Goal: Navigation & Orientation: Find specific page/section

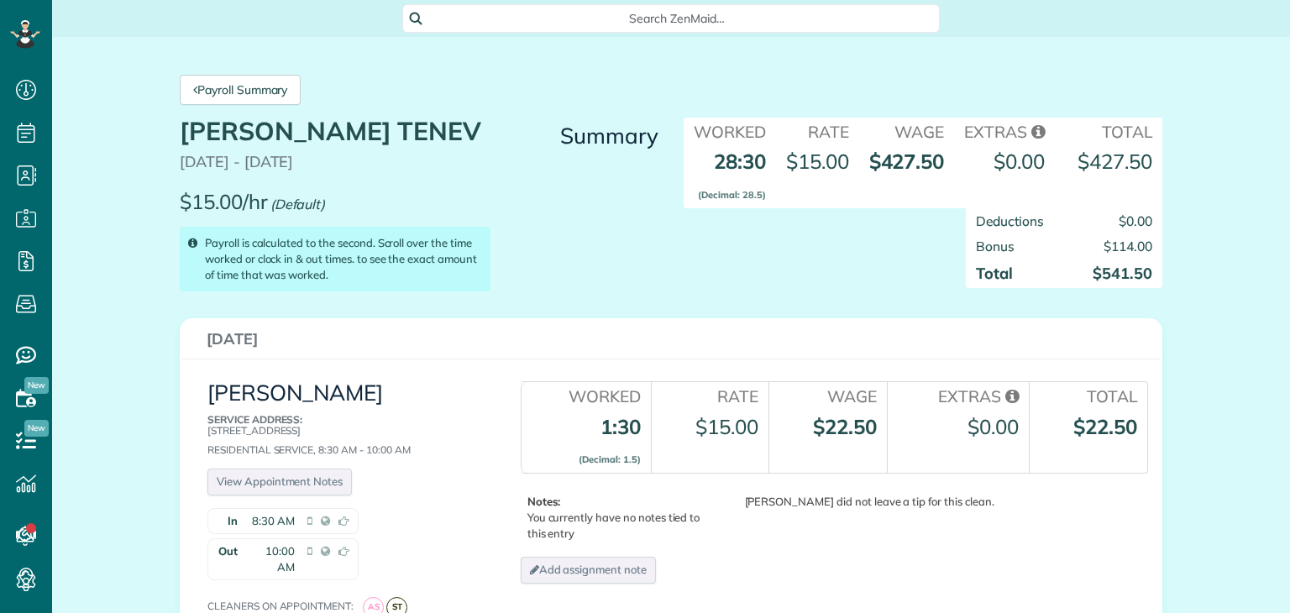
scroll to position [8, 8]
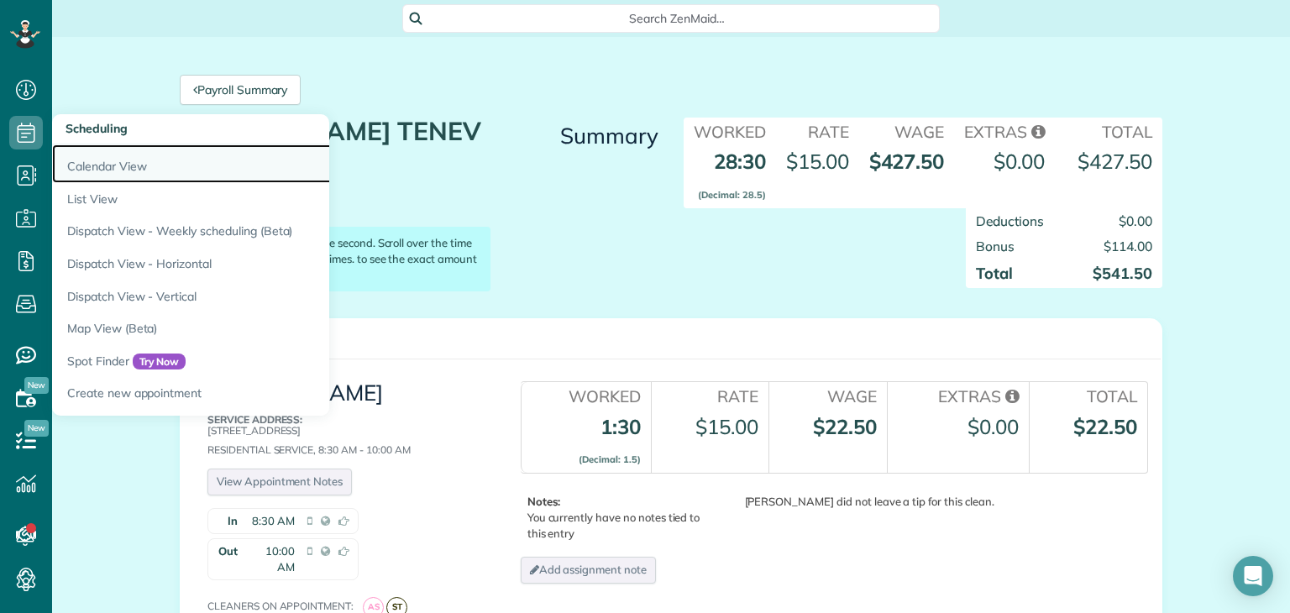
click at [94, 170] on link "Calendar View" at bounding box center [262, 163] width 420 height 39
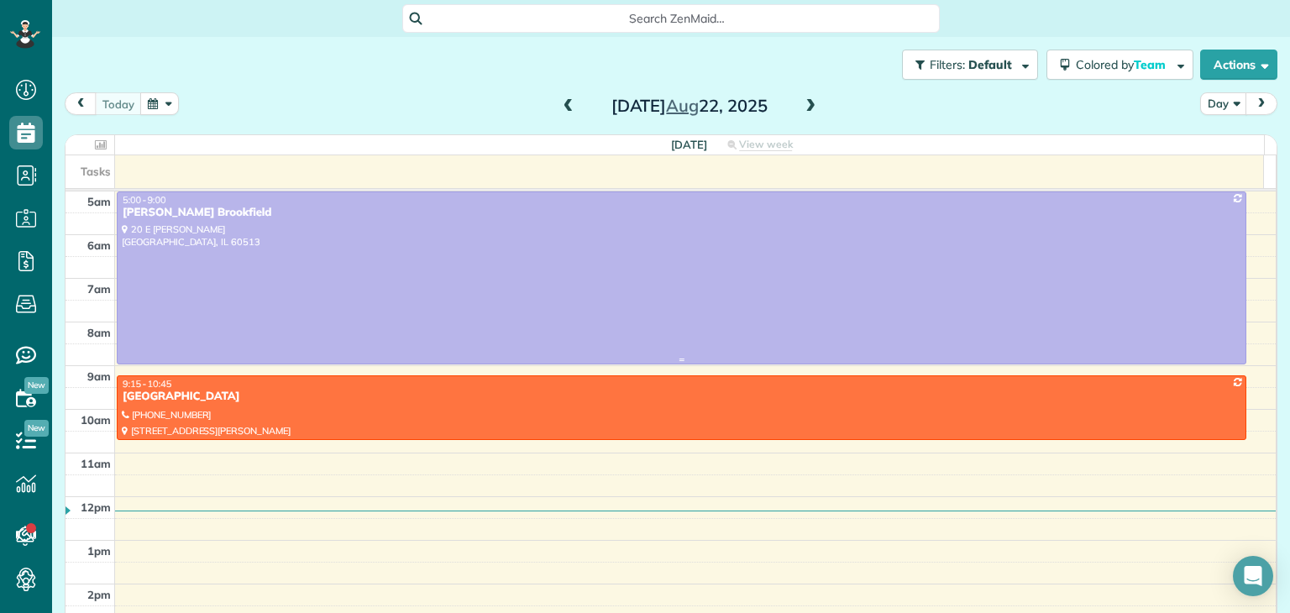
scroll to position [87, 0]
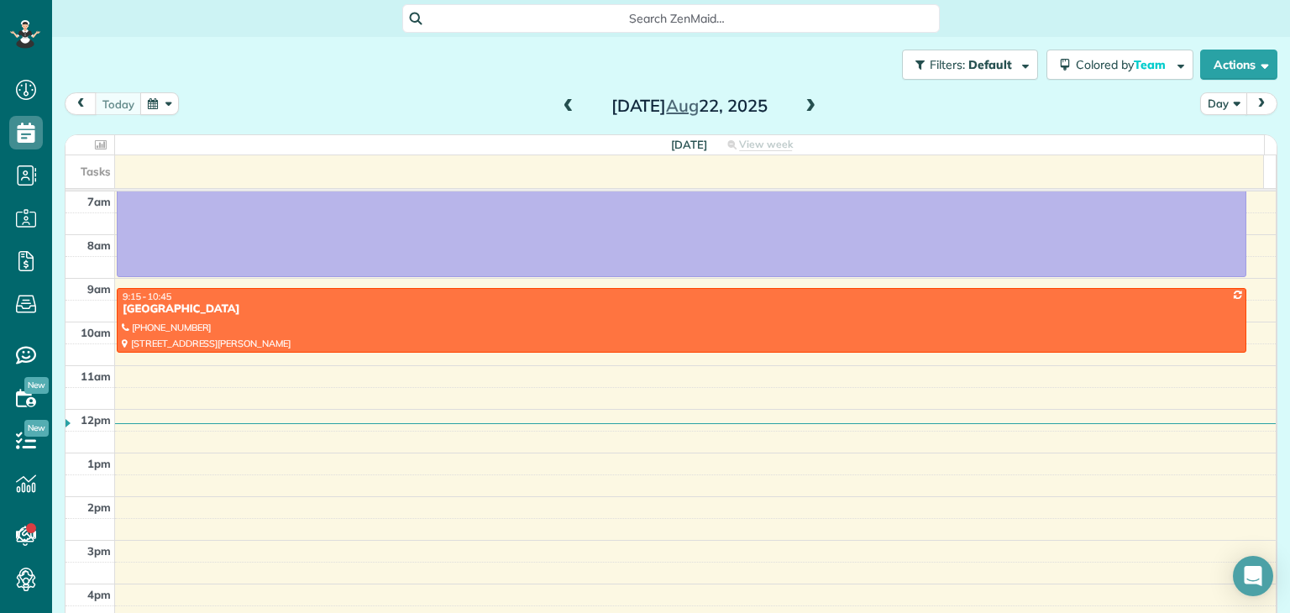
click at [1223, 104] on button "Day" at bounding box center [1223, 103] width 47 height 23
click at [1203, 187] on link "Week" at bounding box center [1267, 177] width 133 height 34
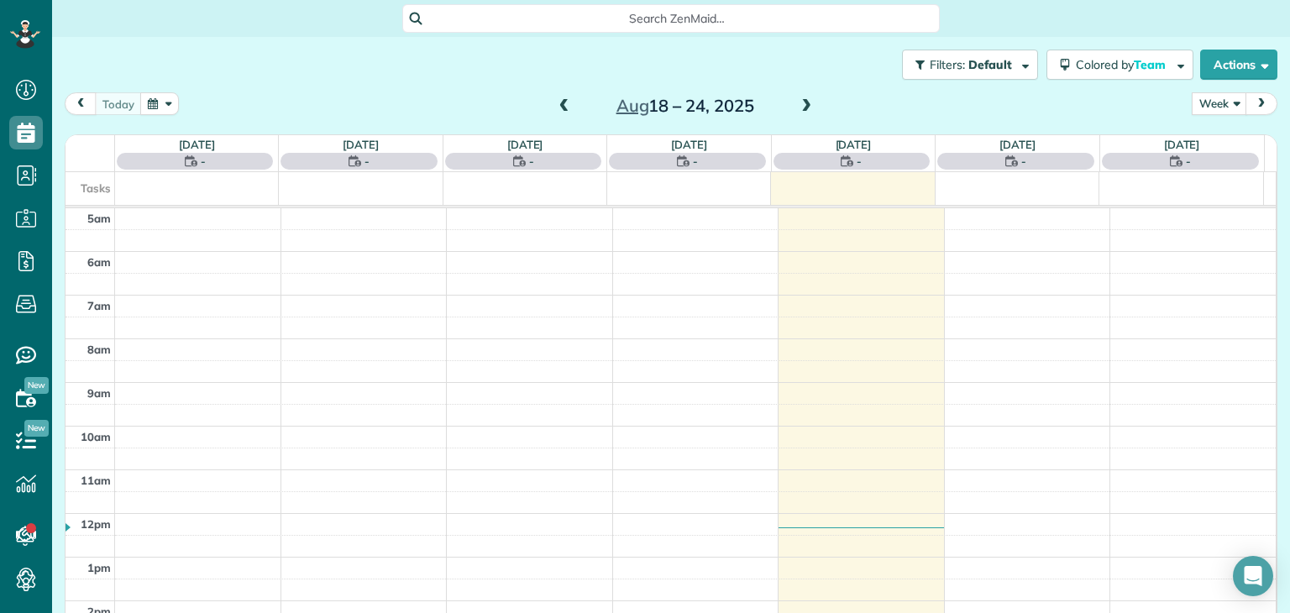
scroll to position [87, 0]
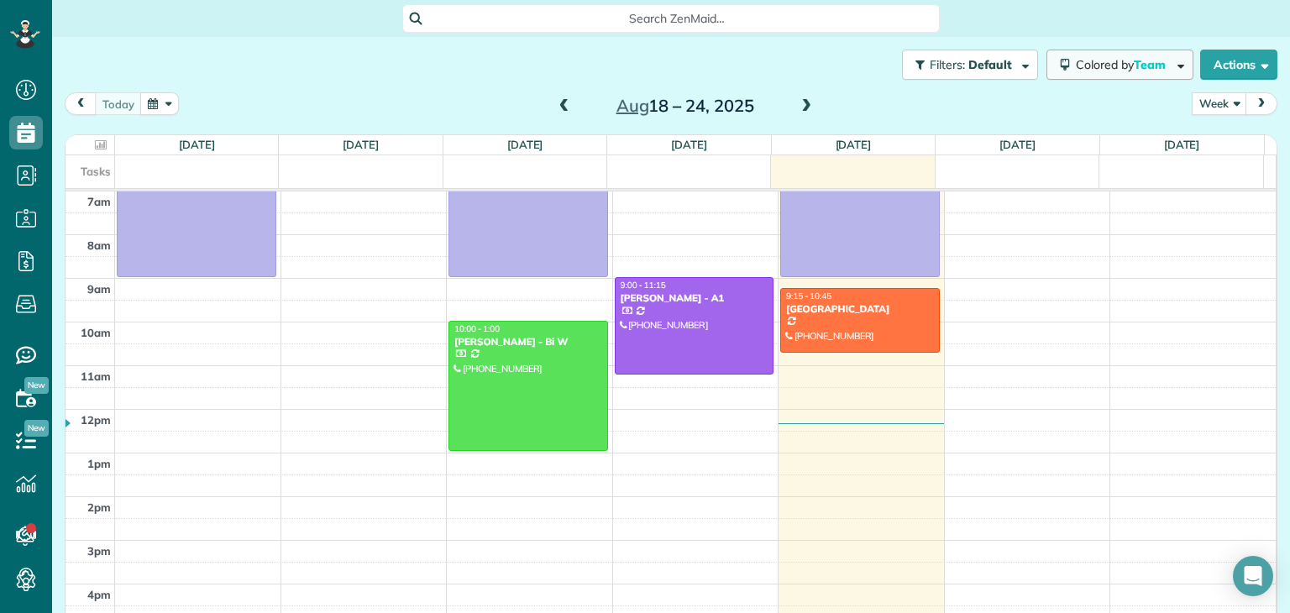
click at [1134, 57] on span "Team" at bounding box center [1151, 64] width 34 height 15
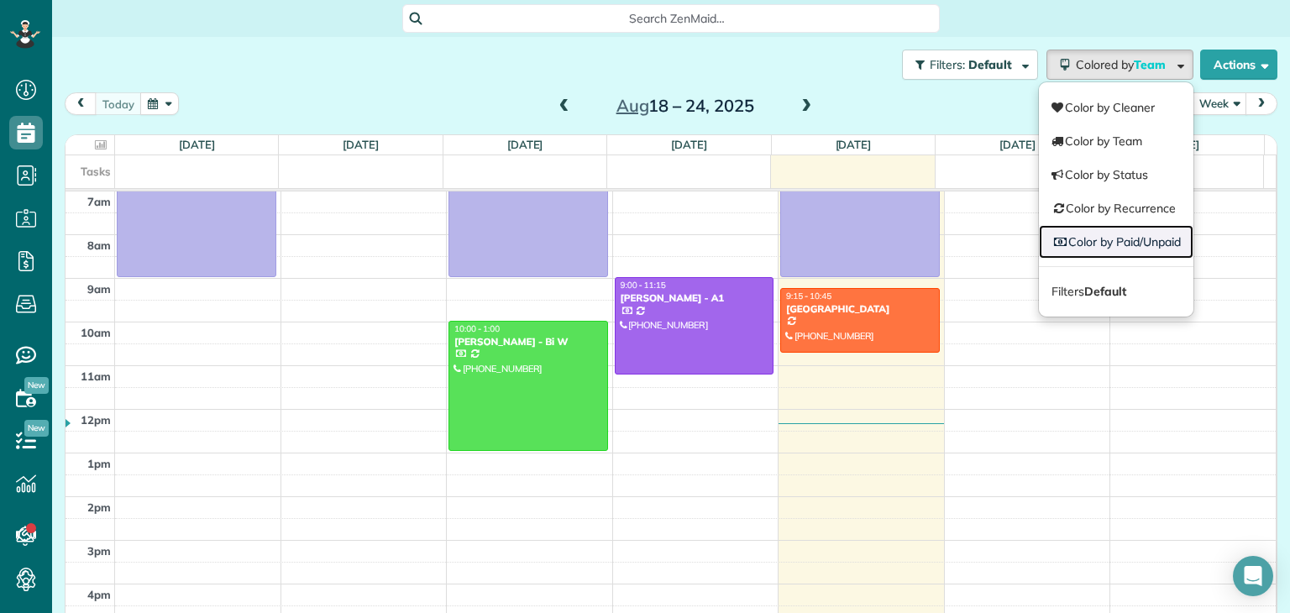
click at [1115, 240] on link "Color by Paid/Unpaid" at bounding box center [1116, 242] width 155 height 34
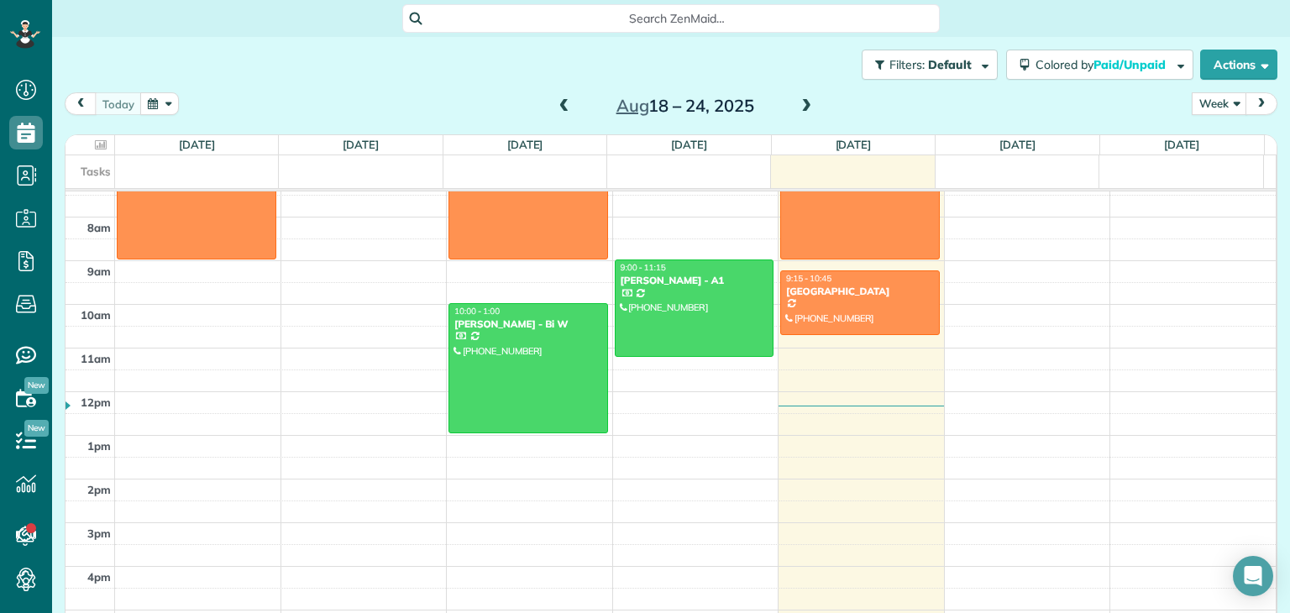
scroll to position [0, 0]
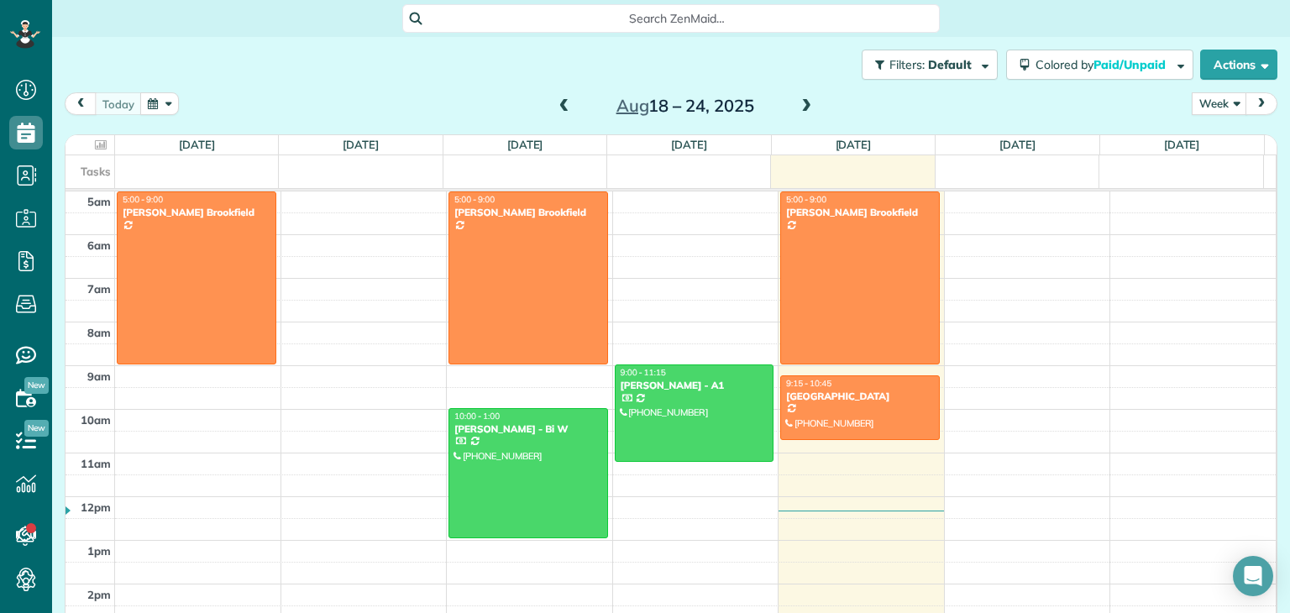
click at [797, 102] on span at bounding box center [806, 106] width 18 height 15
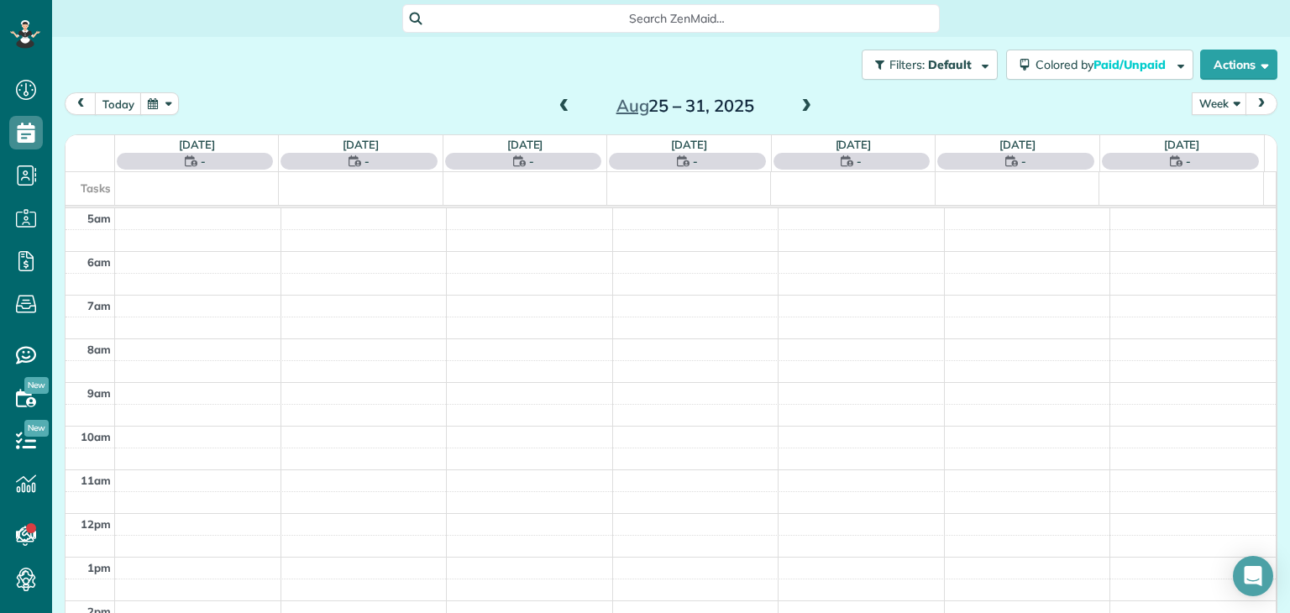
scroll to position [87, 0]
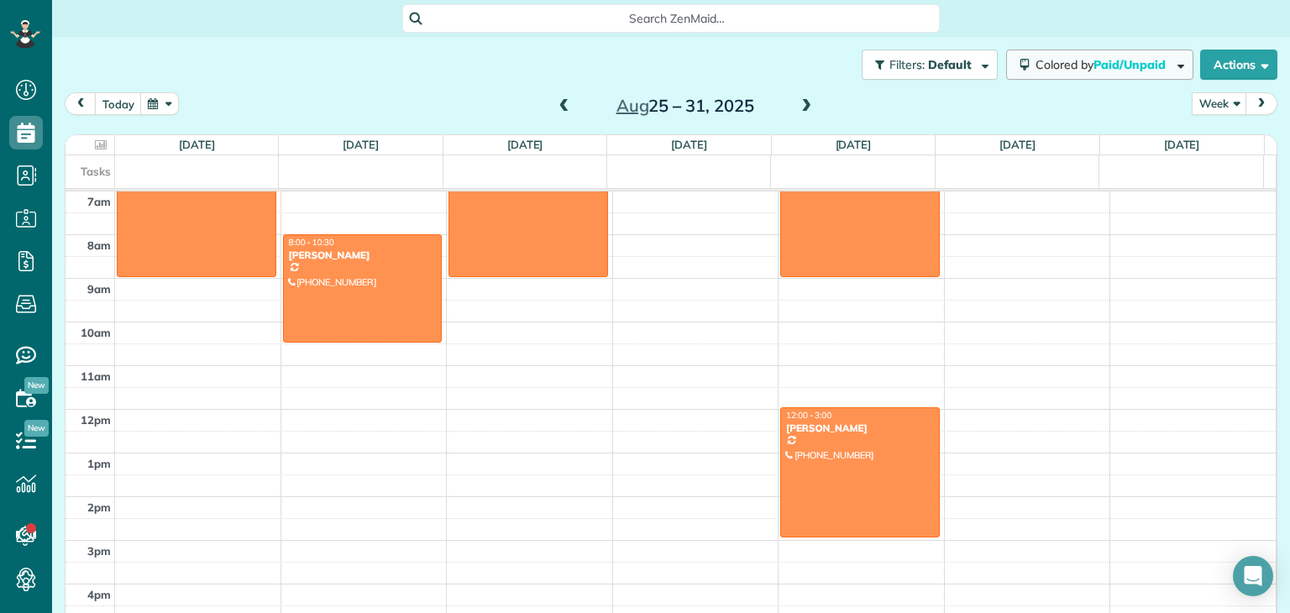
click at [1055, 69] on span "Colored by Paid/Unpaid" at bounding box center [1104, 64] width 136 height 15
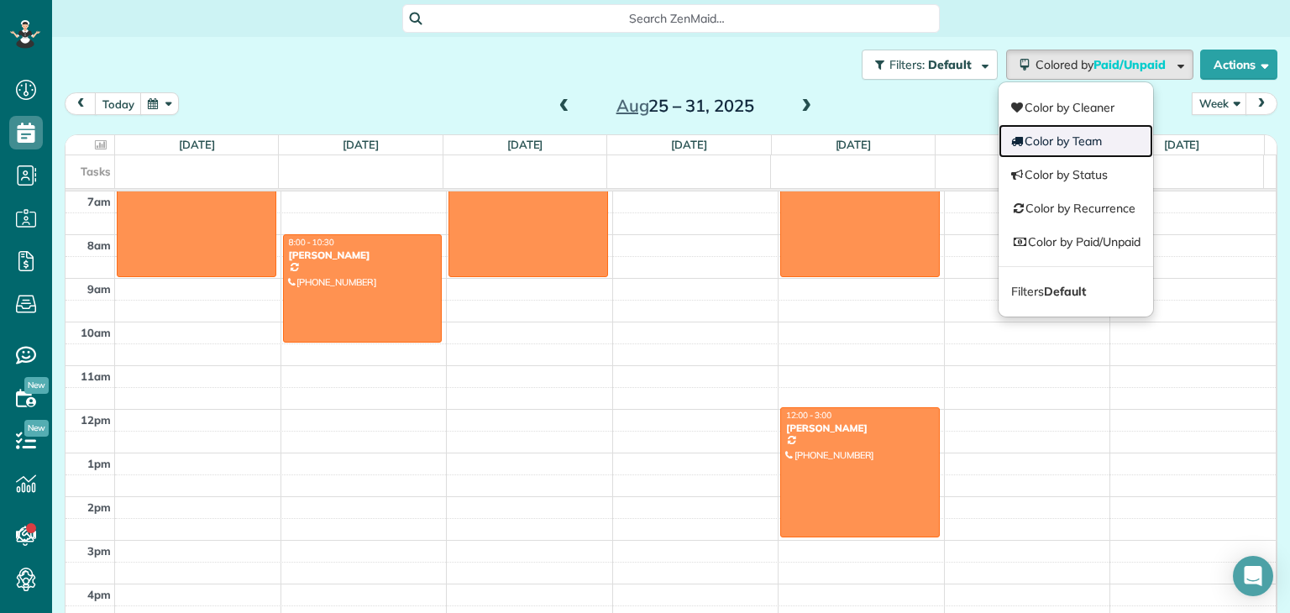
click at [1064, 142] on link "Color by Team" at bounding box center [1076, 141] width 155 height 34
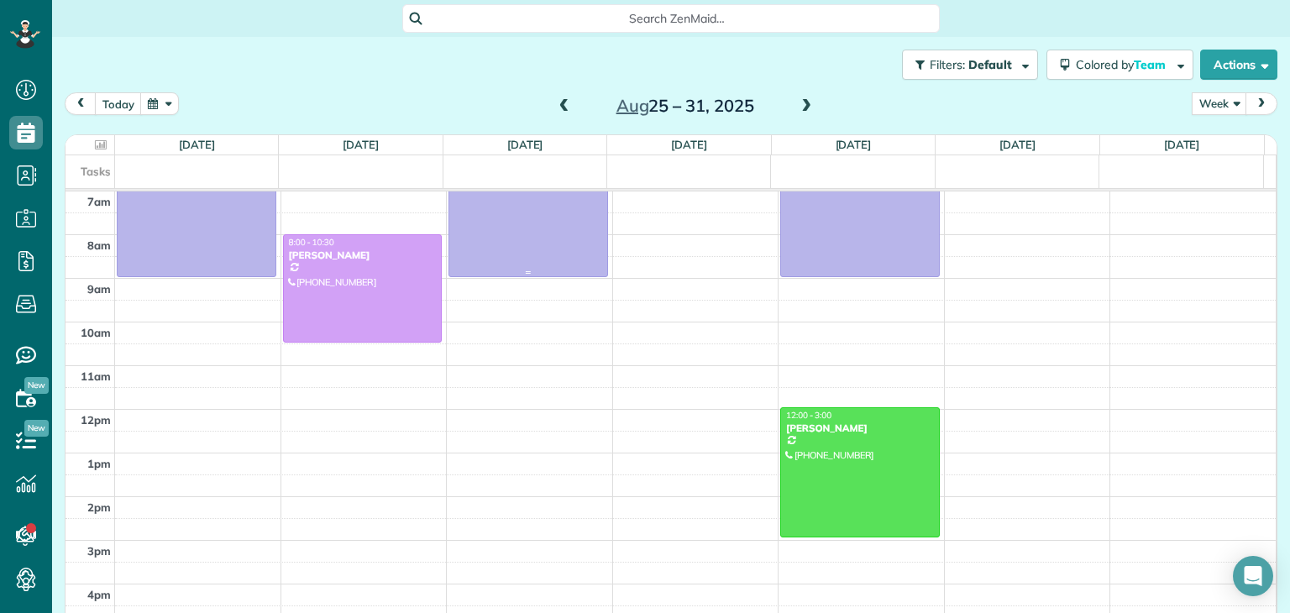
click at [580, 249] on div at bounding box center [528, 190] width 158 height 171
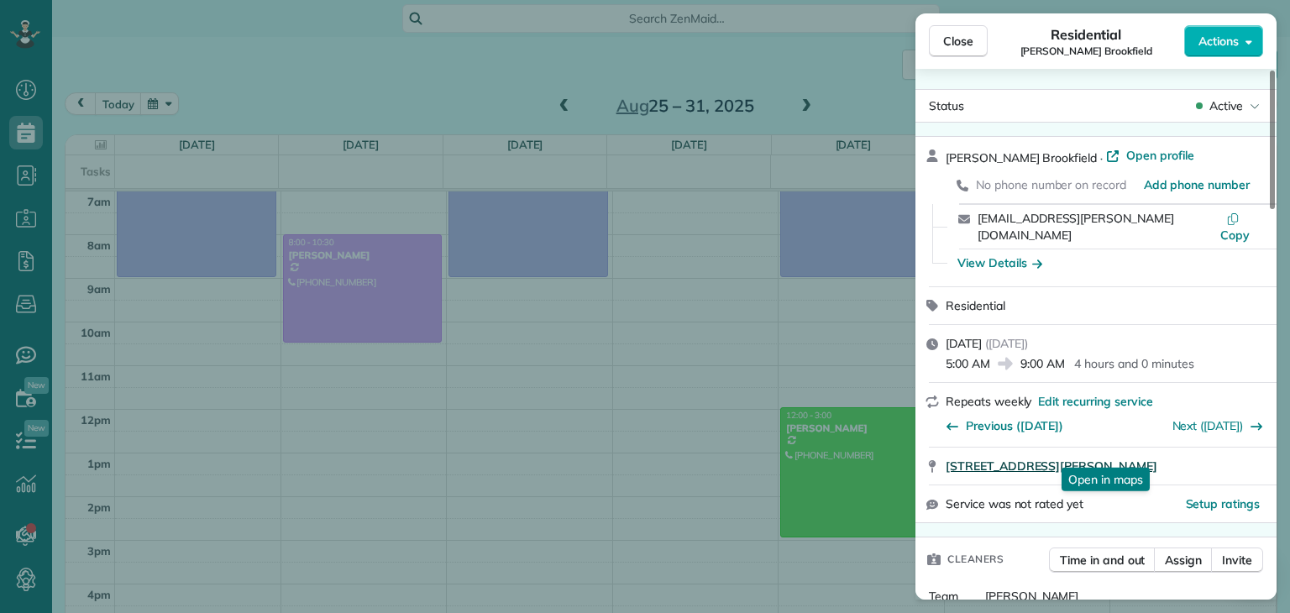
click at [1058, 458] on span "[STREET_ADDRESS][PERSON_NAME]" at bounding box center [1052, 466] width 212 height 17
click at [963, 45] on span "Close" at bounding box center [958, 41] width 30 height 17
